Goal: Navigation & Orientation: Find specific page/section

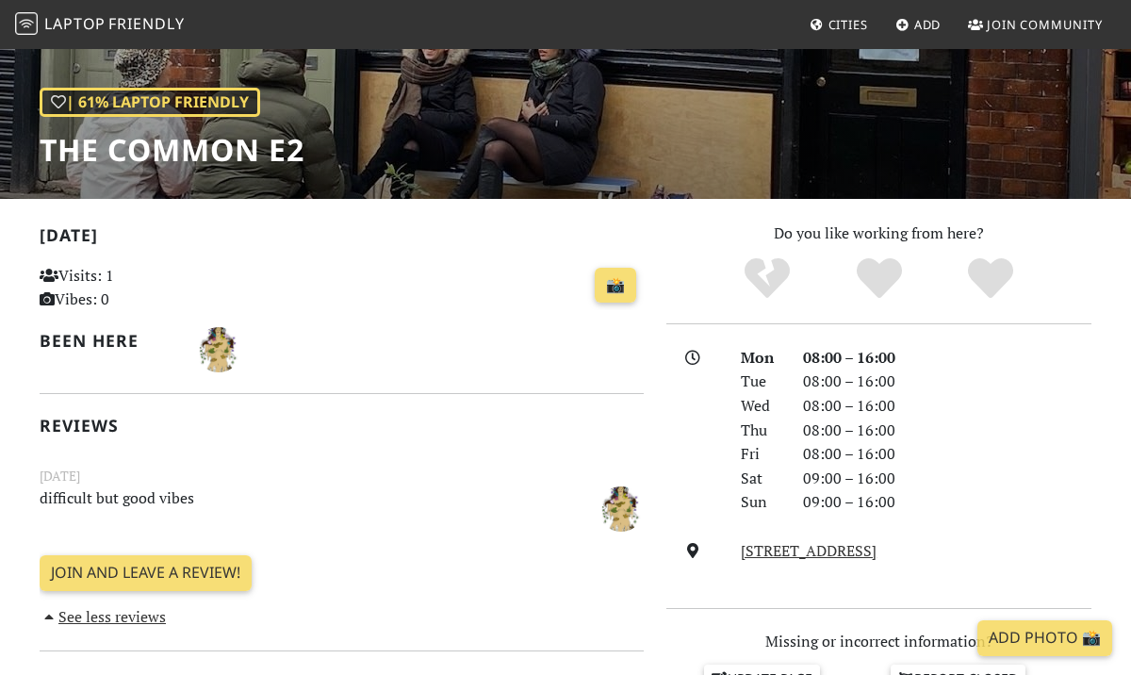
scroll to position [246, 0]
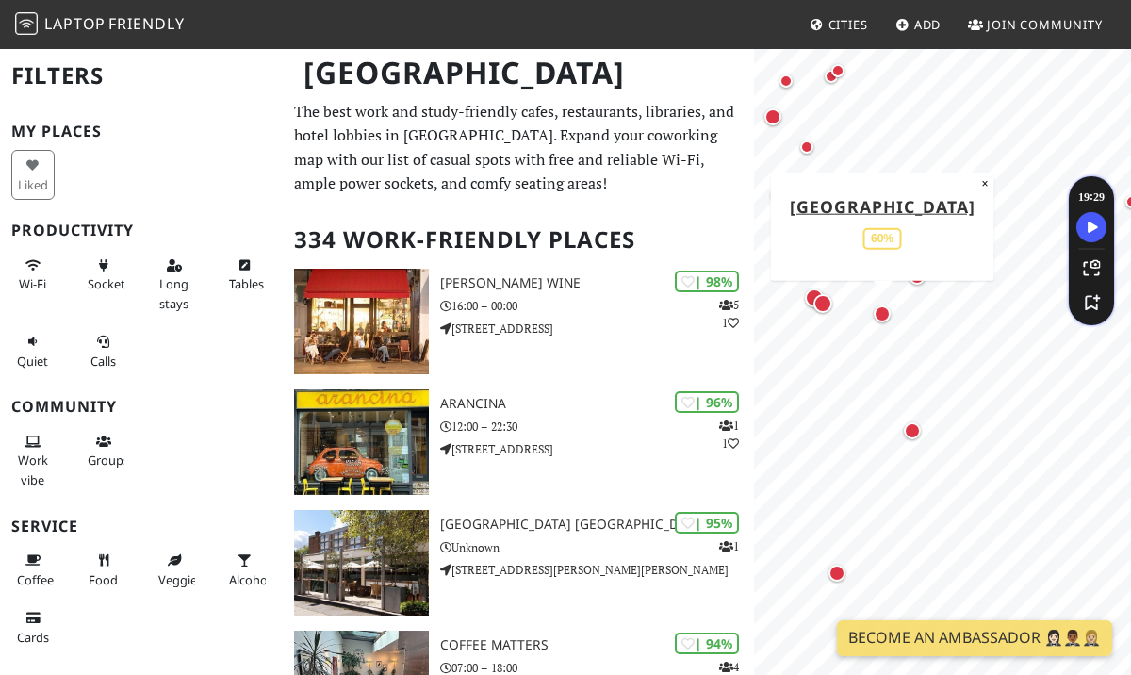
click at [883, 319] on div "Map marker" at bounding box center [882, 313] width 17 height 17
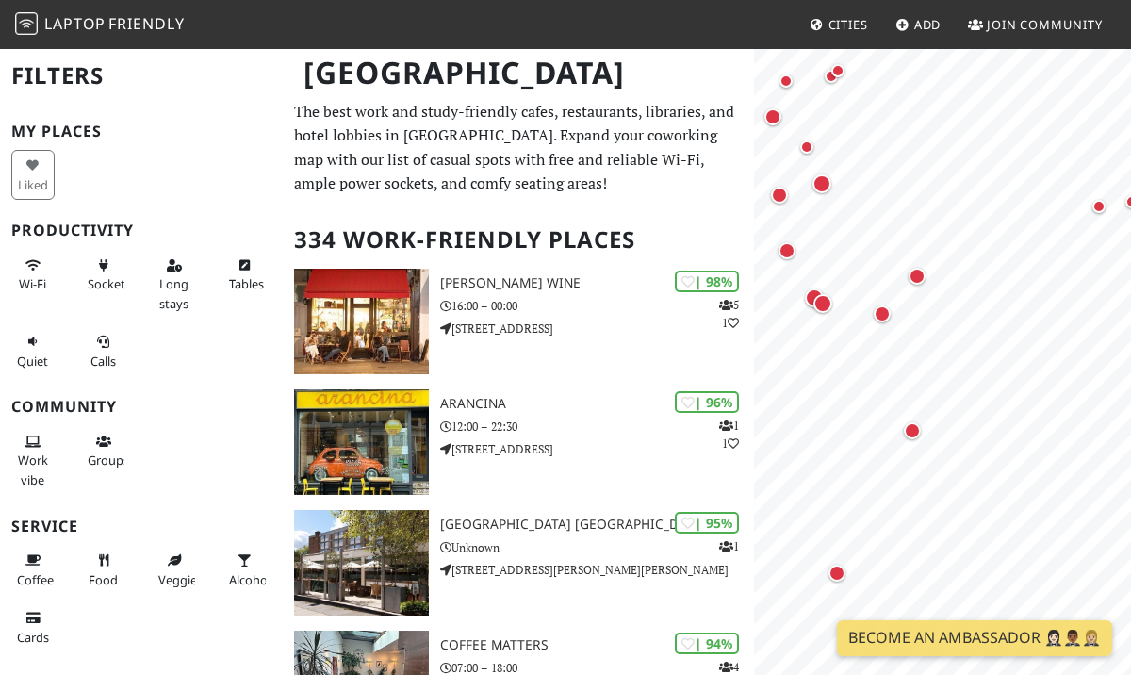
click at [918, 274] on div "Map marker" at bounding box center [917, 276] width 17 height 17
click at [911, 277] on div "Map marker" at bounding box center [917, 276] width 17 height 17
click at [914, 272] on div "Map marker" at bounding box center [917, 276] width 17 height 17
click at [823, 185] on div "Map marker" at bounding box center [822, 183] width 19 height 19
click at [786, 247] on div "Map marker" at bounding box center [787, 250] width 17 height 17
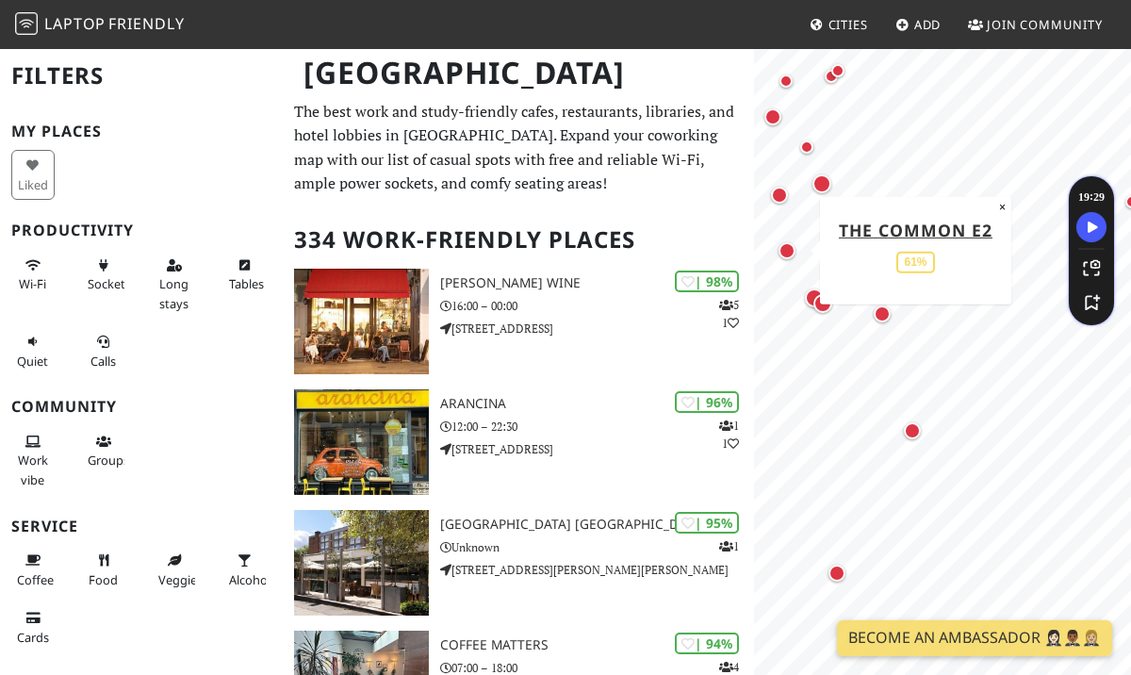
click at [789, 253] on div "Map marker" at bounding box center [787, 250] width 17 height 17
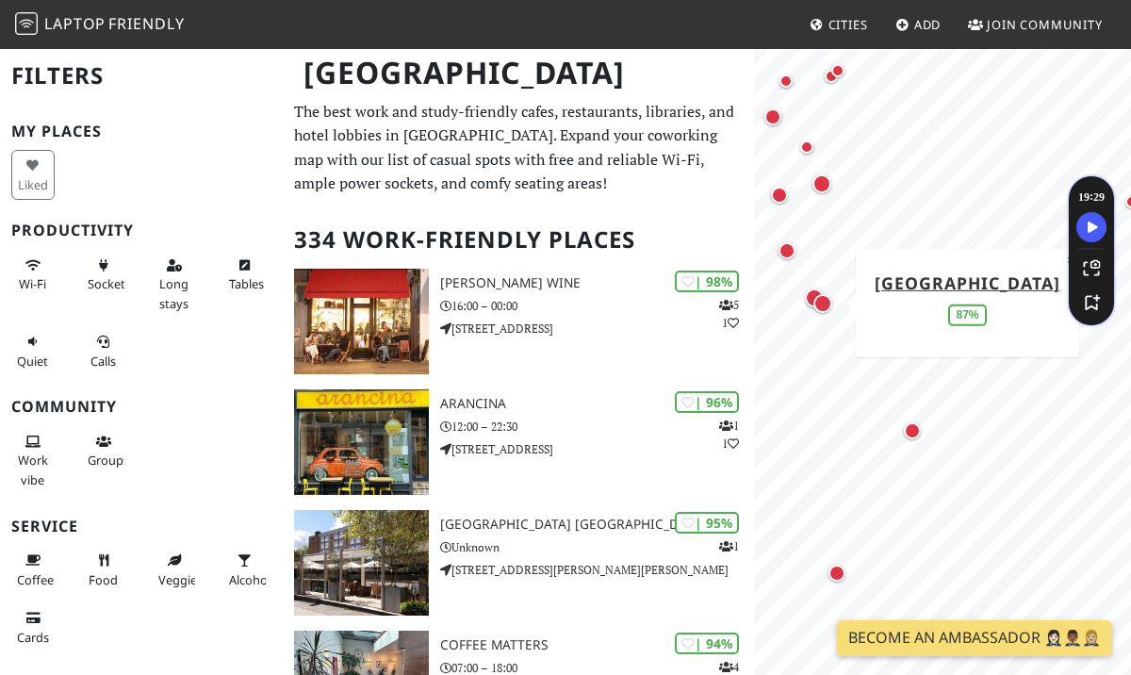
click at [813, 295] on div "Map marker" at bounding box center [823, 303] width 26 height 26
click at [823, 300] on div "Map marker" at bounding box center [822, 303] width 19 height 19
click at [820, 304] on div "Map marker" at bounding box center [822, 303] width 19 height 19
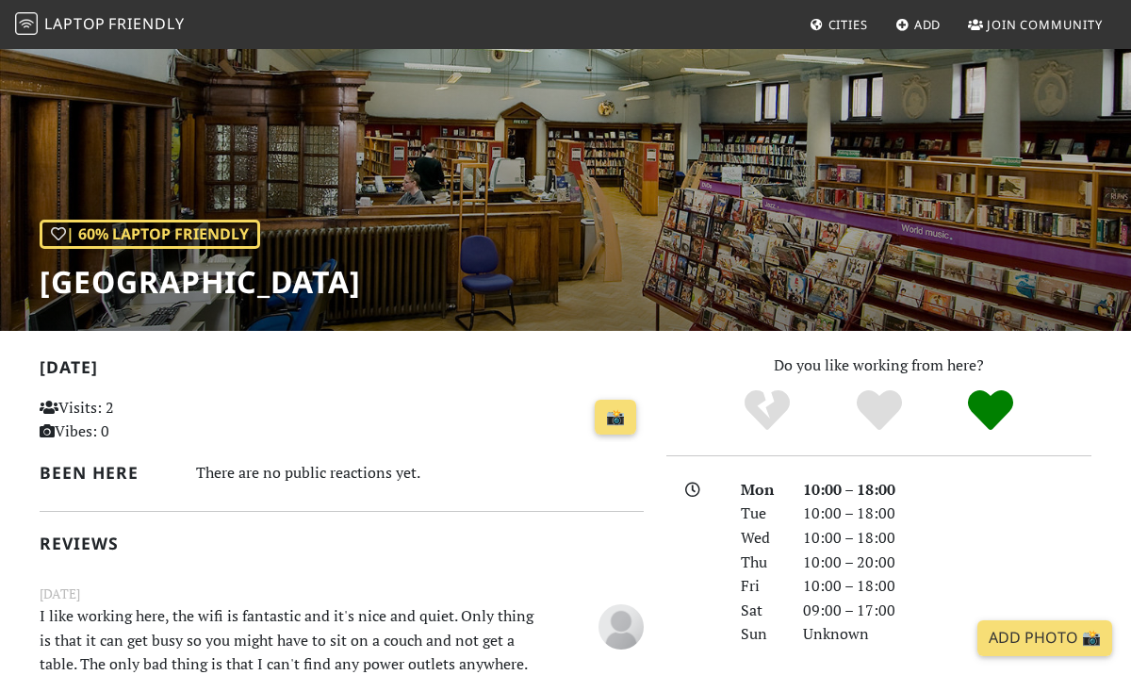
scroll to position [163, 0]
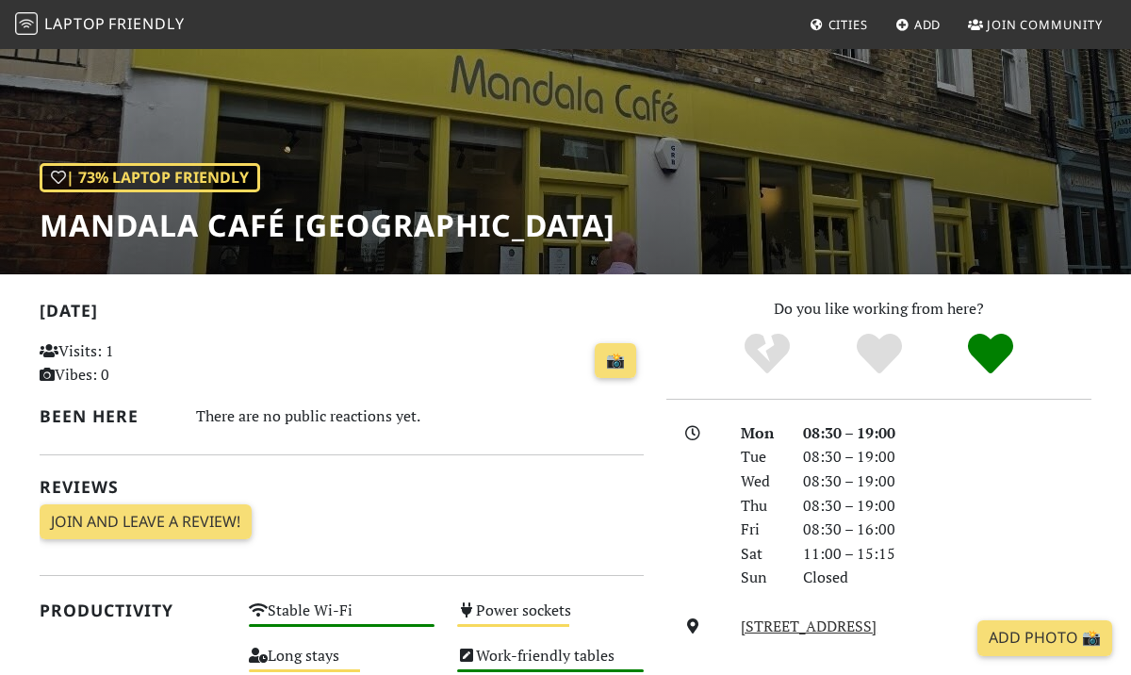
scroll to position [182, 0]
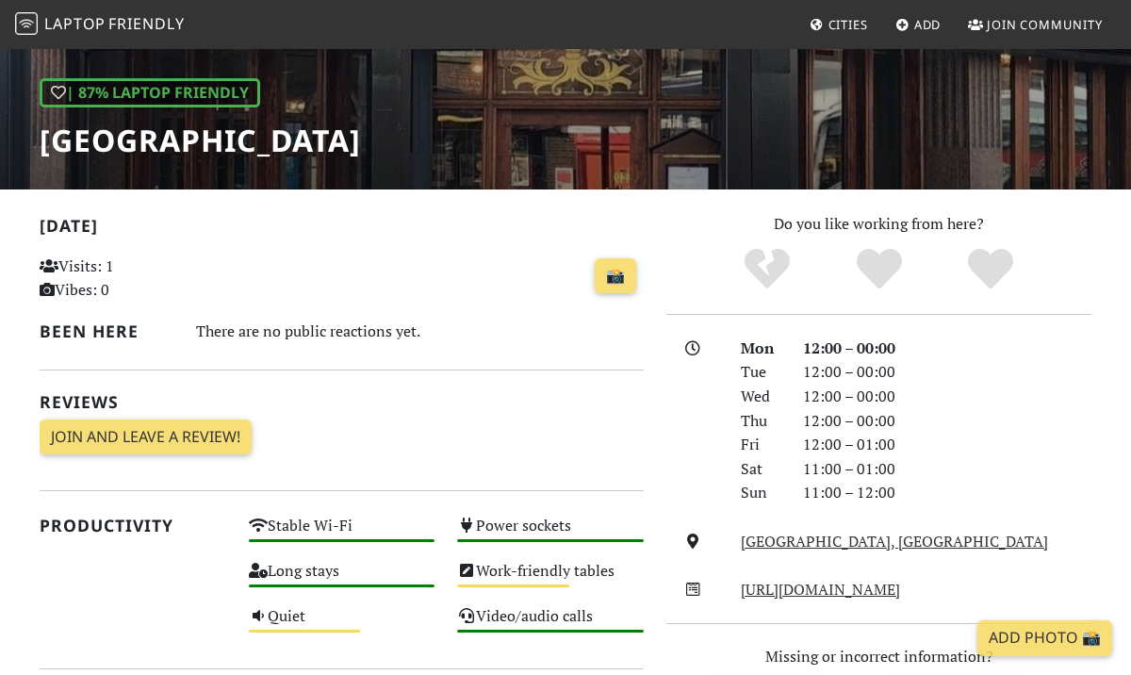
scroll to position [256, 0]
